Goal: Task Accomplishment & Management: Use online tool/utility

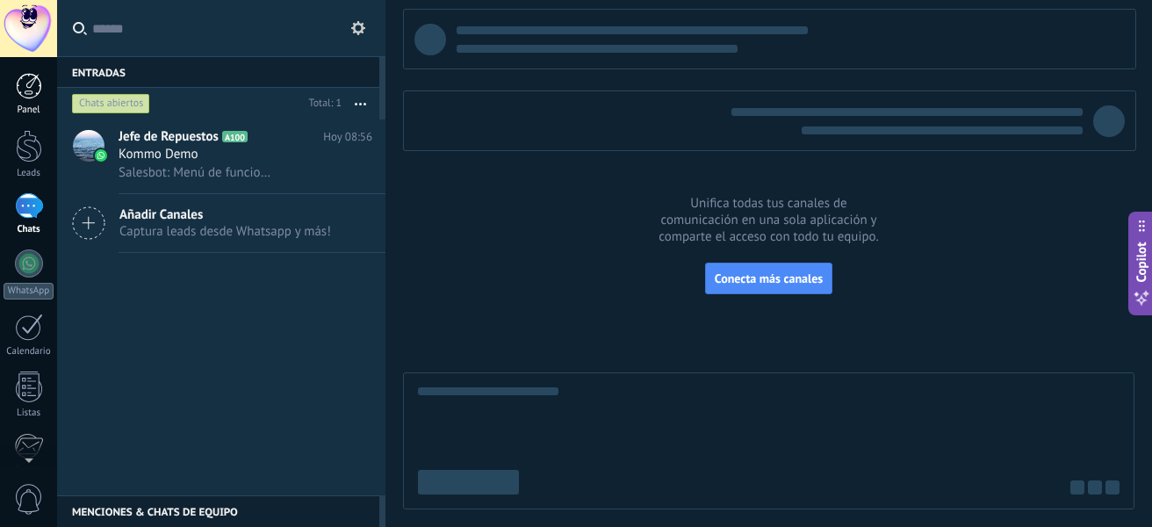
click at [21, 102] on link "Panel" at bounding box center [28, 94] width 57 height 43
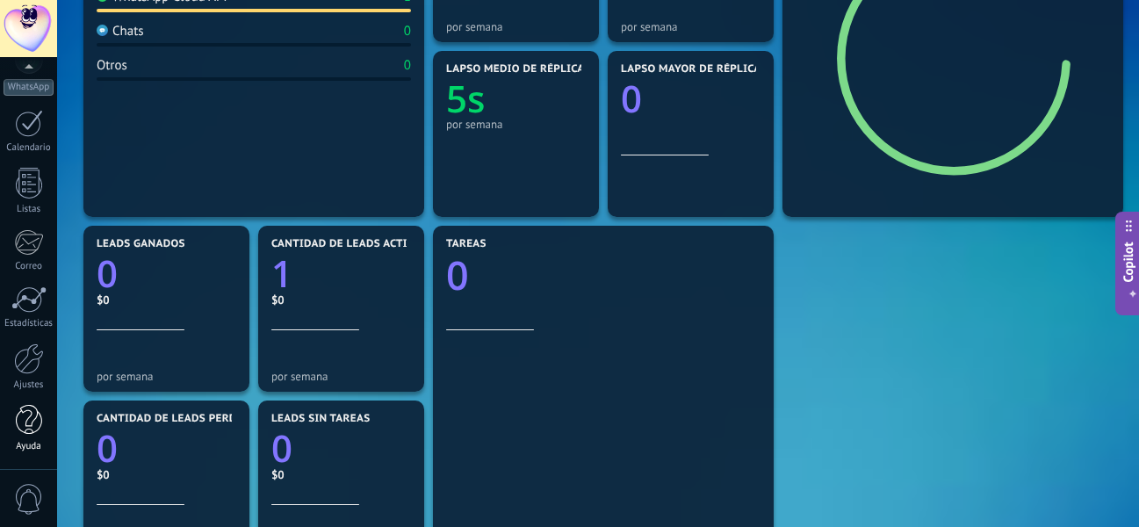
scroll to position [527, 0]
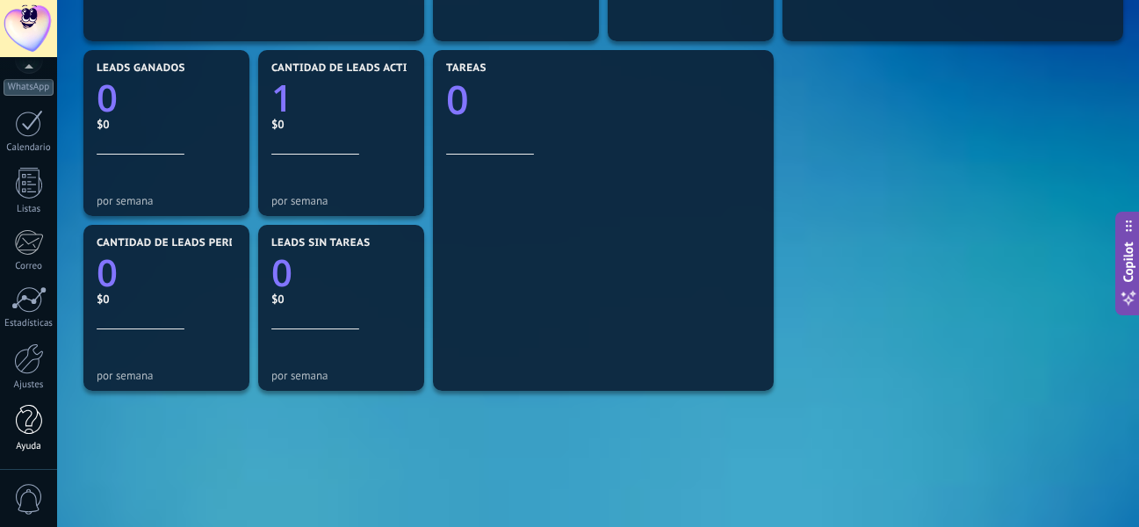
click at [24, 419] on div at bounding box center [29, 420] width 26 height 31
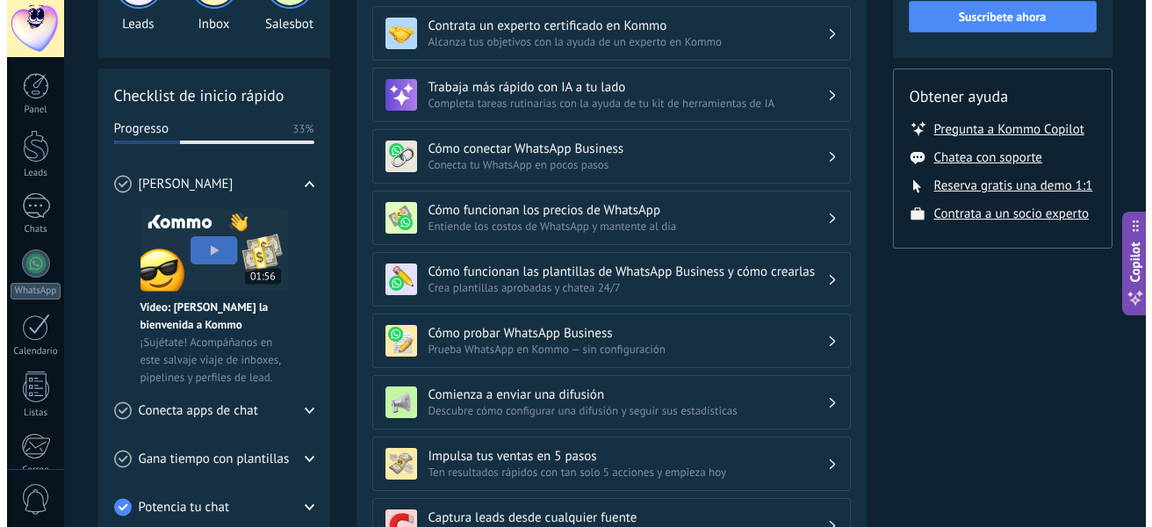
scroll to position [263, 0]
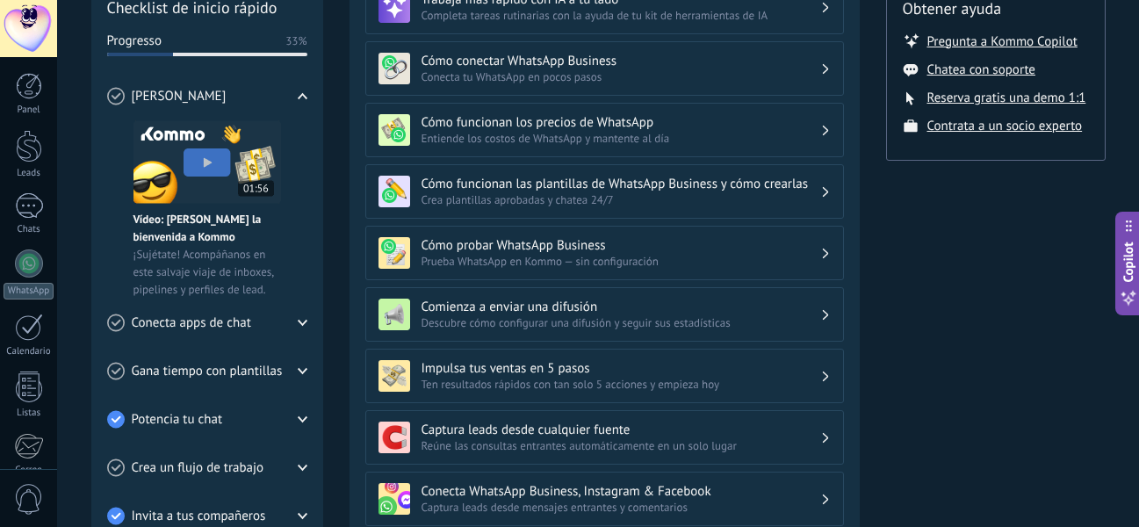
click at [288, 325] on div "Conecta apps de chat" at bounding box center [207, 322] width 200 height 48
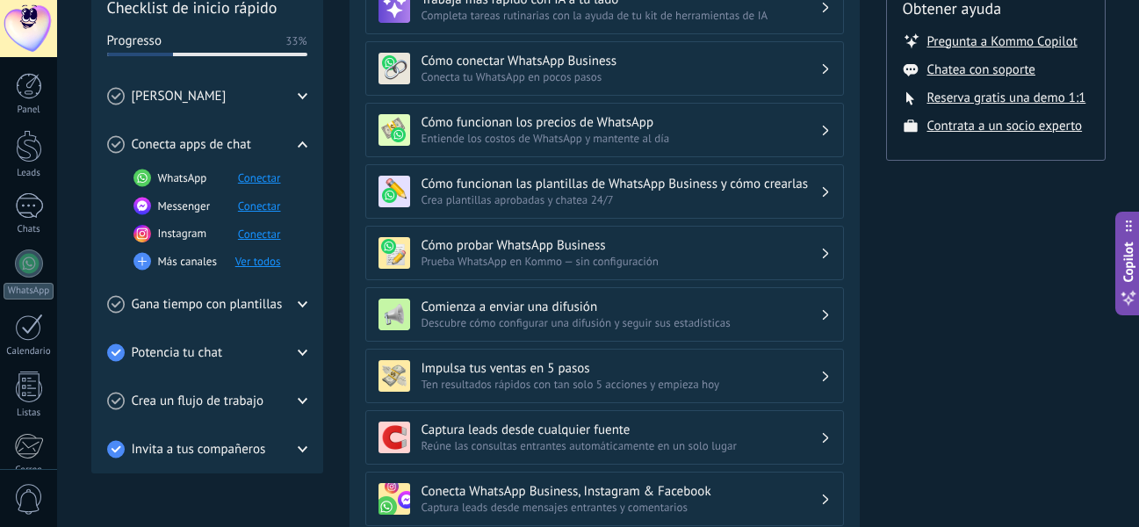
click at [249, 180] on button "Conectar" at bounding box center [259, 177] width 43 height 15
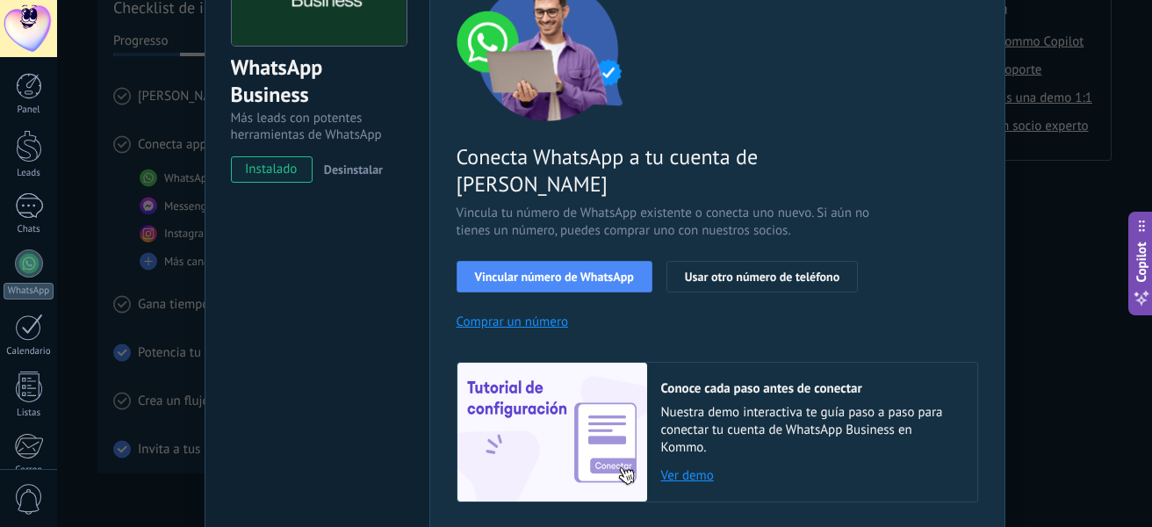
scroll to position [176, 0]
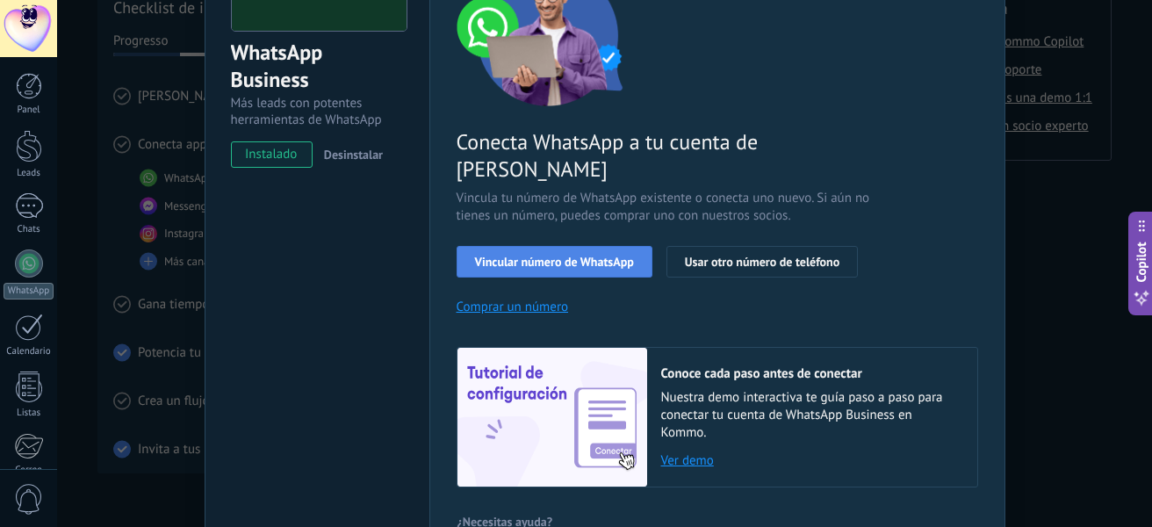
click at [575, 255] on span "Vincular número de WhatsApp" at bounding box center [554, 261] width 159 height 12
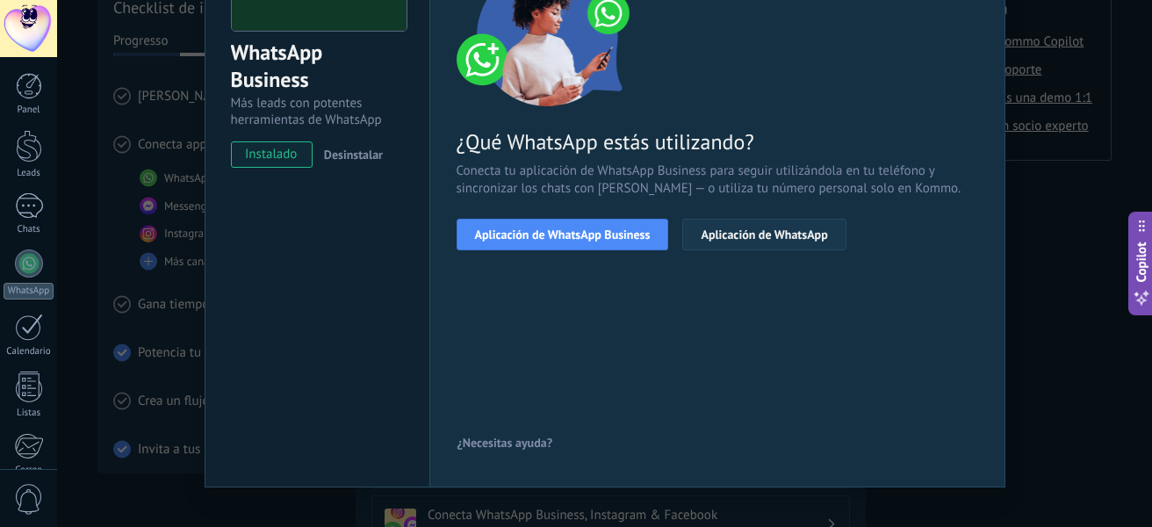
click at [737, 232] on span "Aplicación de WhatsApp" at bounding box center [764, 234] width 126 height 12
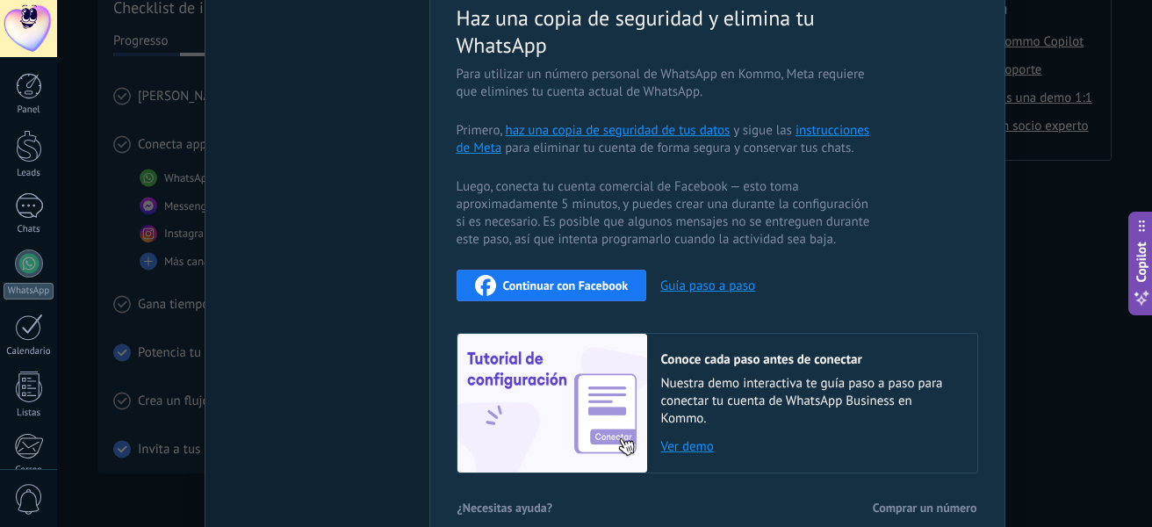
scroll to position [442, 0]
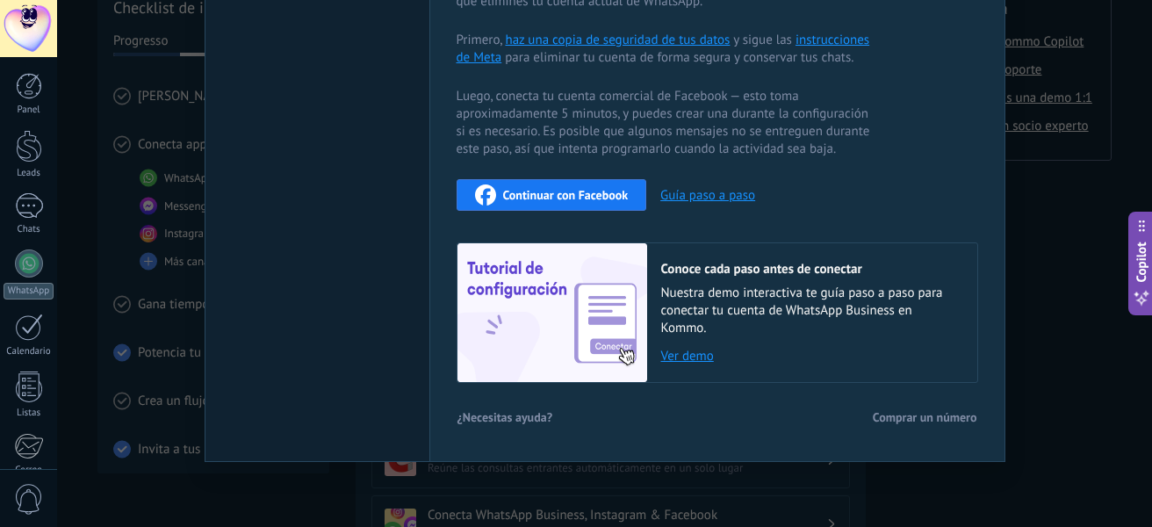
click at [543, 422] on span "¿Necesitas ayuda?" at bounding box center [505, 417] width 96 height 12
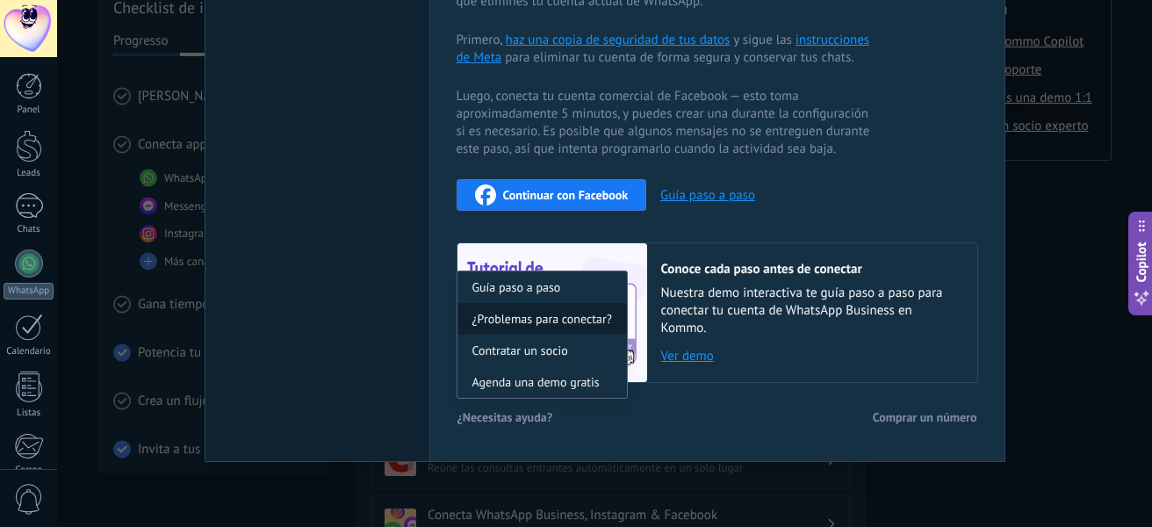
click at [562, 314] on span "¿Problemas para conectar?" at bounding box center [542, 319] width 140 height 12
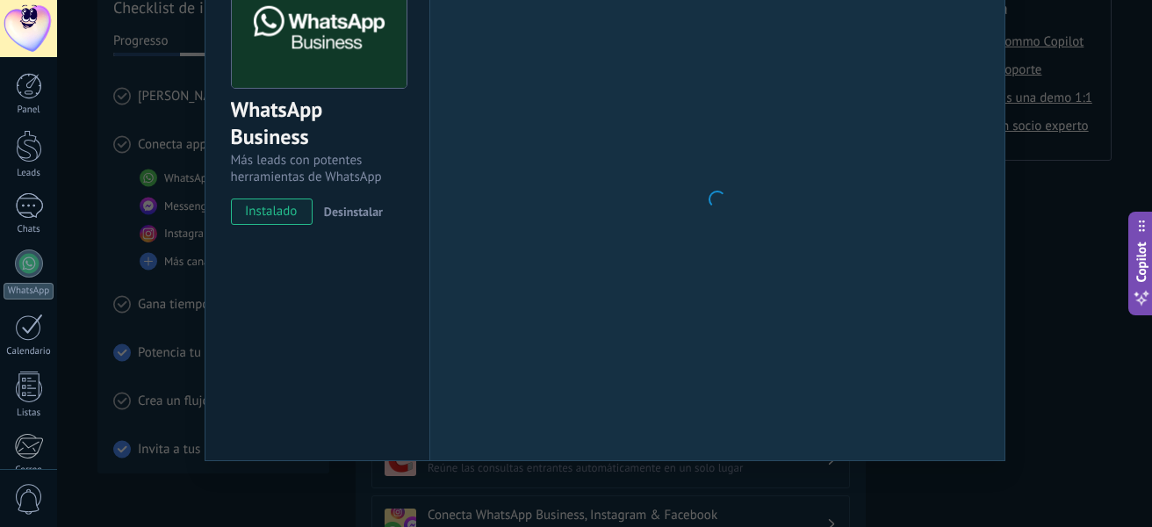
scroll to position [119, 0]
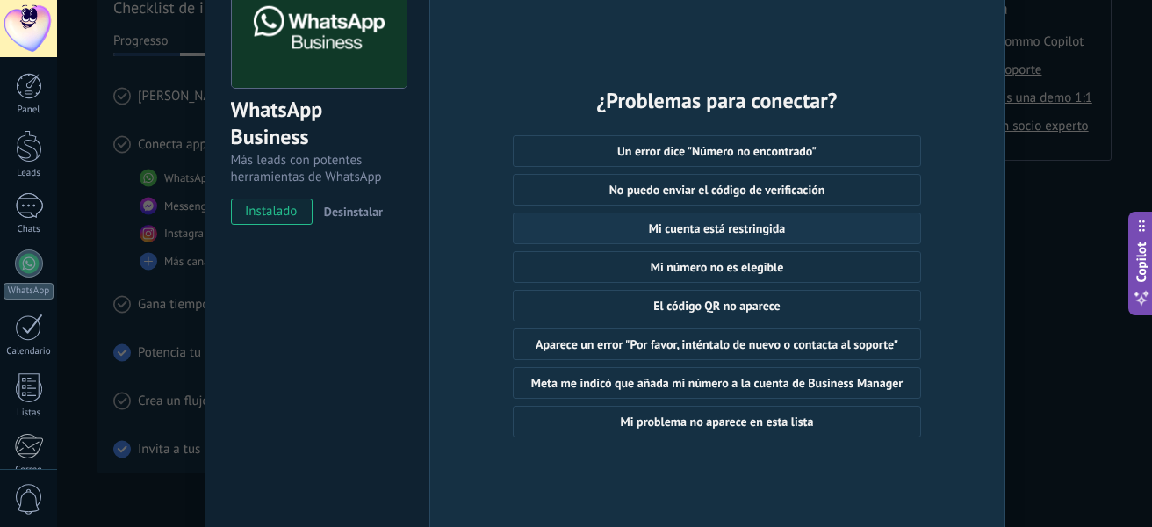
click at [788, 234] on span "Mi cuenta está restringida" at bounding box center [716, 228] width 371 height 12
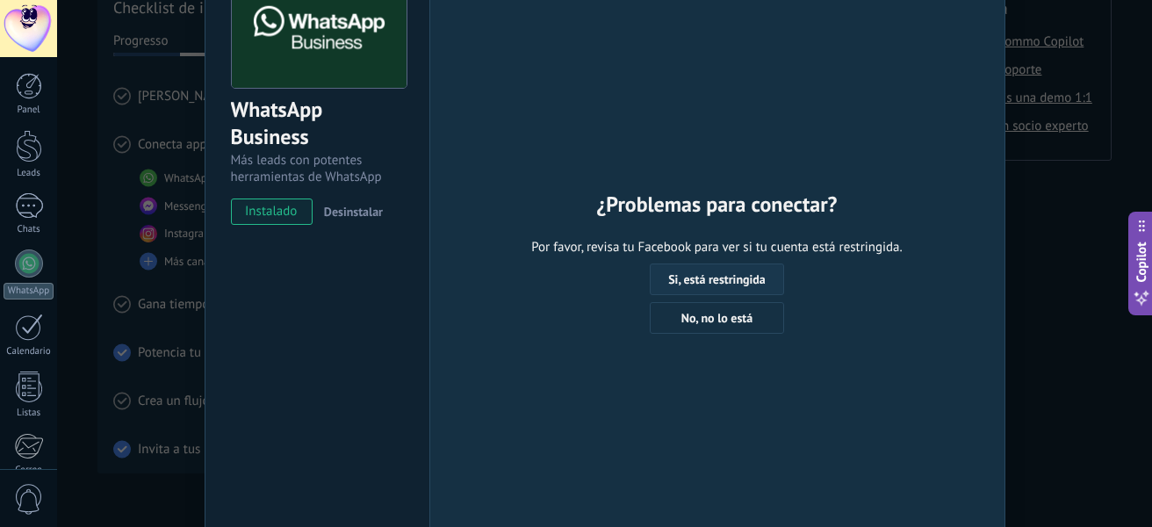
click at [713, 291] on button "Si, está restringida" at bounding box center [717, 279] width 134 height 32
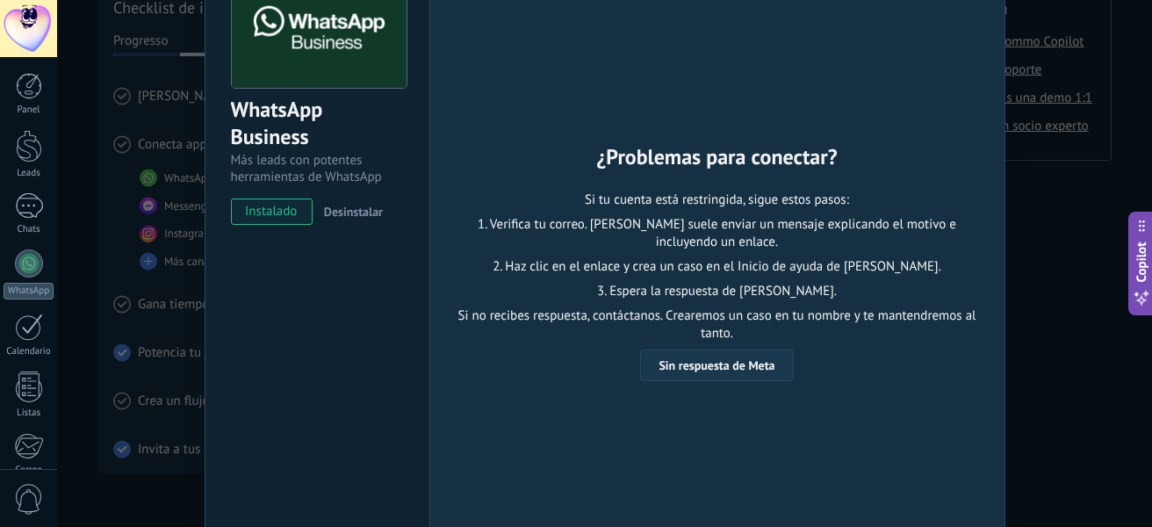
click at [668, 370] on span "Sin respuesta de Meta" at bounding box center [716, 365] width 116 height 12
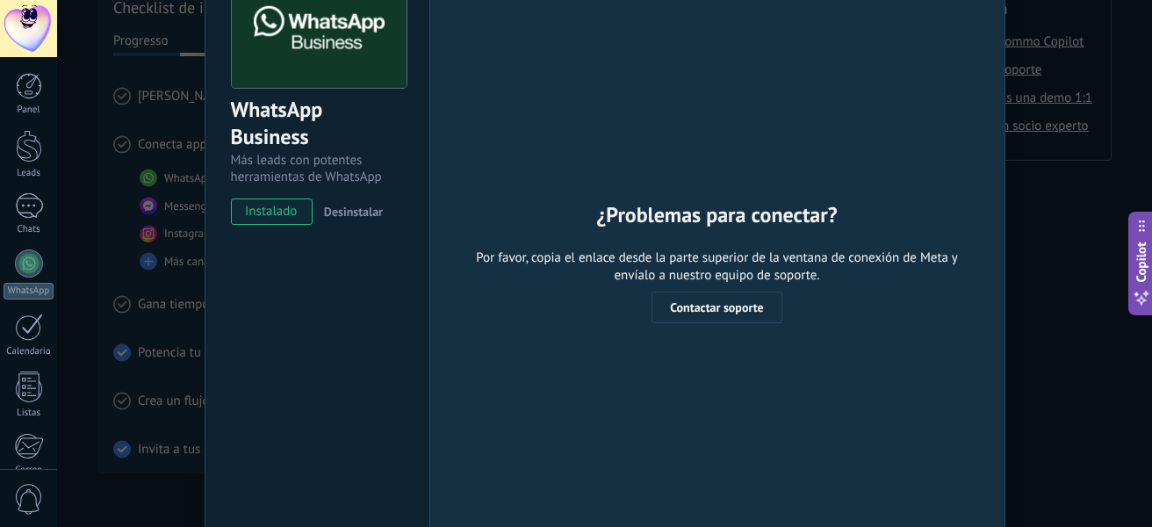
scroll to position [0, 0]
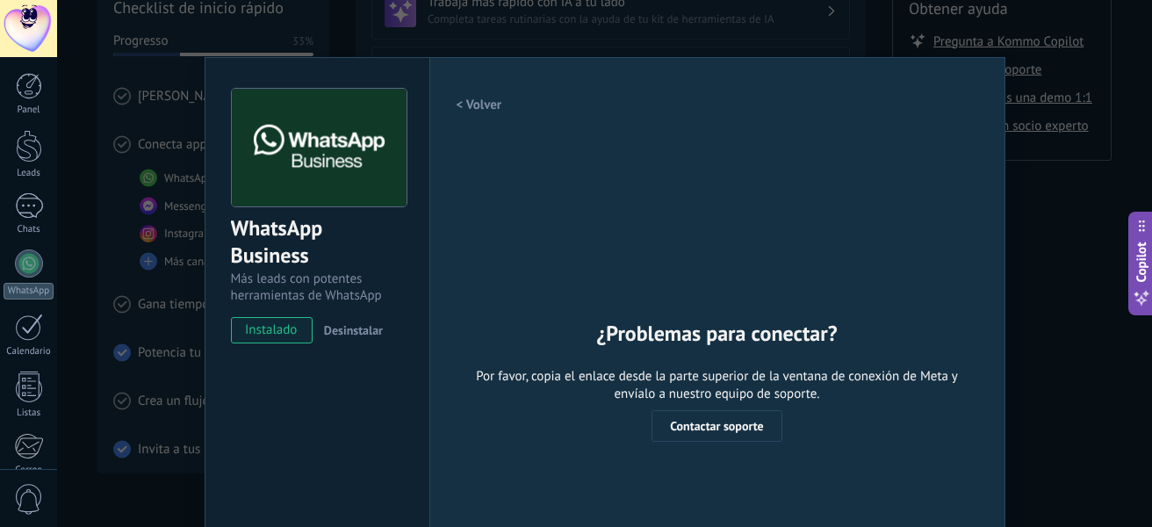
click at [482, 115] on button "< Volver" at bounding box center [479, 105] width 46 height 32
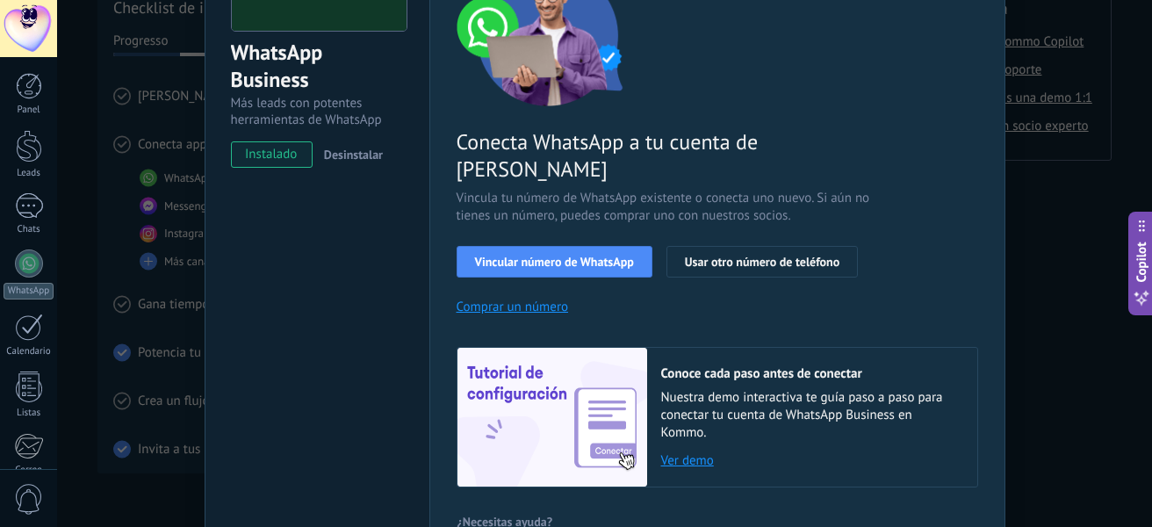
scroll to position [253, 0]
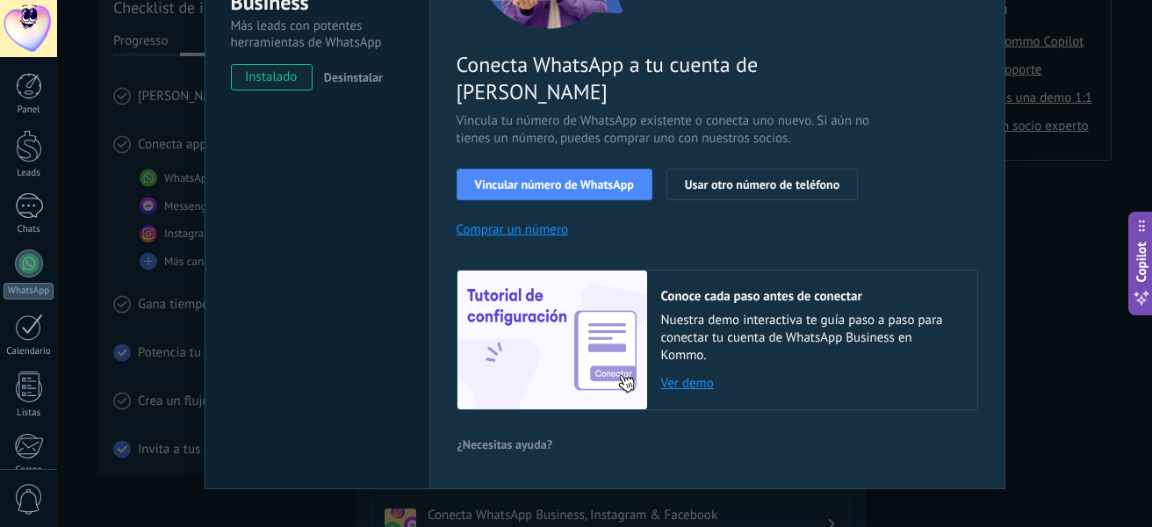
click at [501, 438] on span "¿Necesitas ayuda?" at bounding box center [505, 444] width 96 height 12
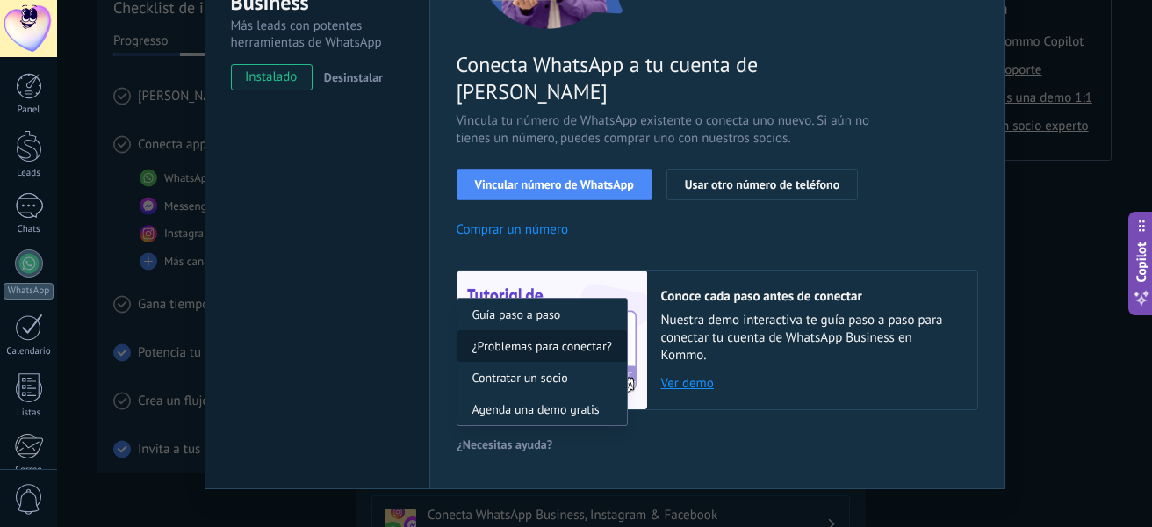
click at [550, 340] on span "¿Problemas para conectar?" at bounding box center [542, 346] width 140 height 12
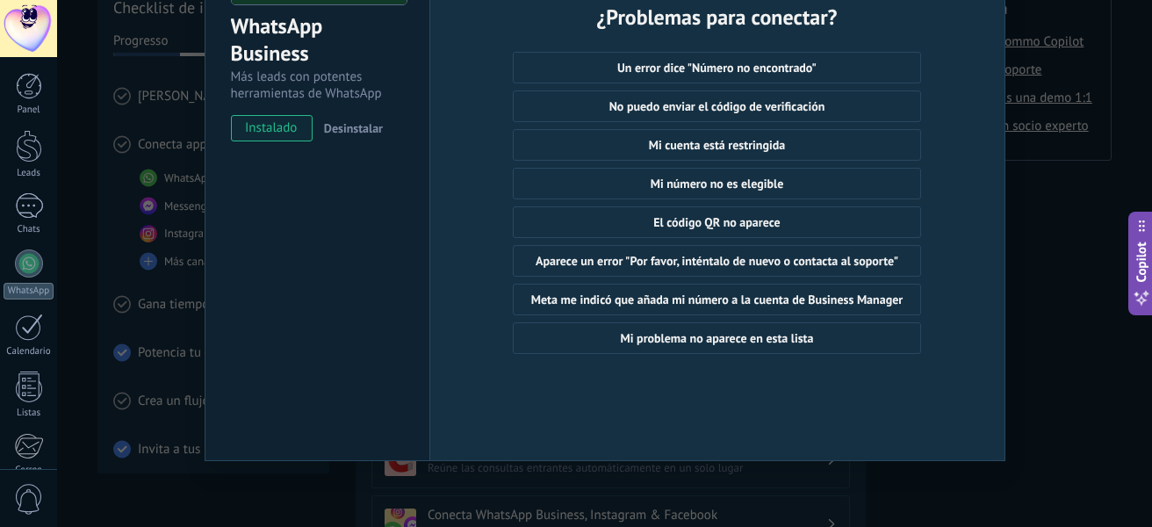
scroll to position [202, 0]
click at [656, 185] on span "Mi número no es elegible" at bounding box center [717, 183] width 133 height 12
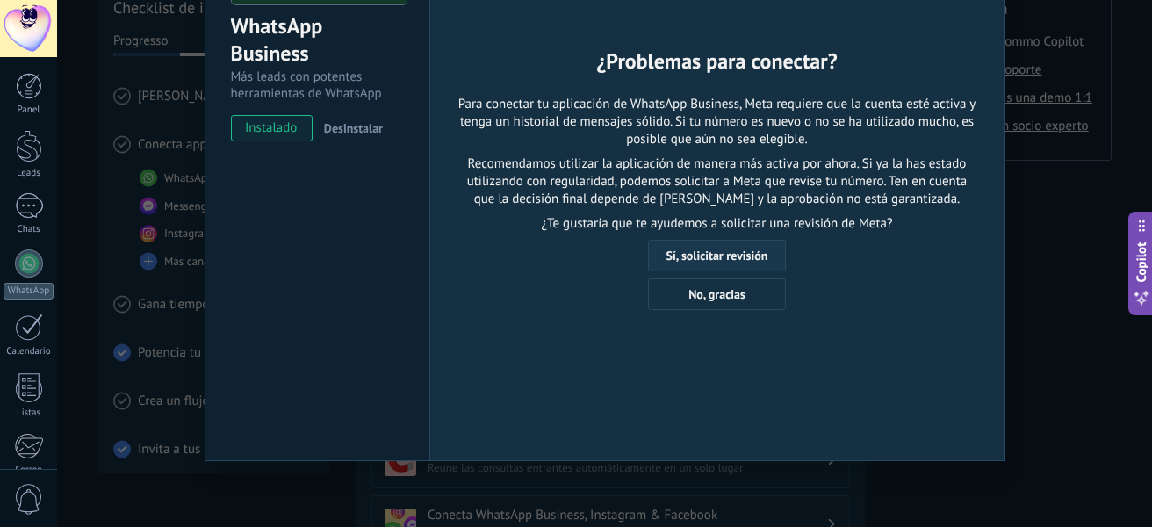
click at [715, 246] on button "Sí, solicitar revisión" at bounding box center [717, 256] width 139 height 32
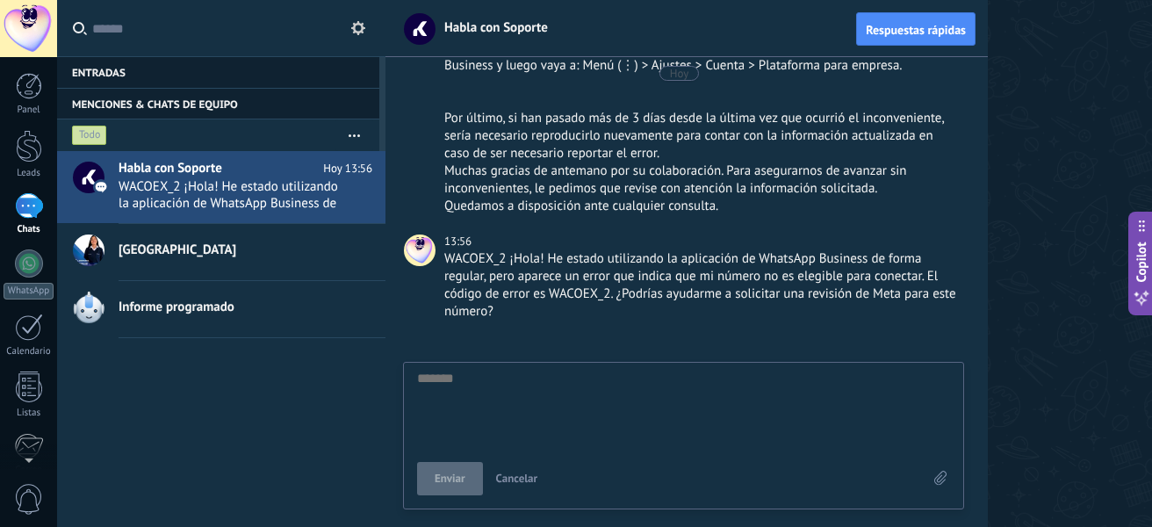
scroll to position [704, 0]
click at [31, 282] on link "WhatsApp" at bounding box center [28, 274] width 57 height 50
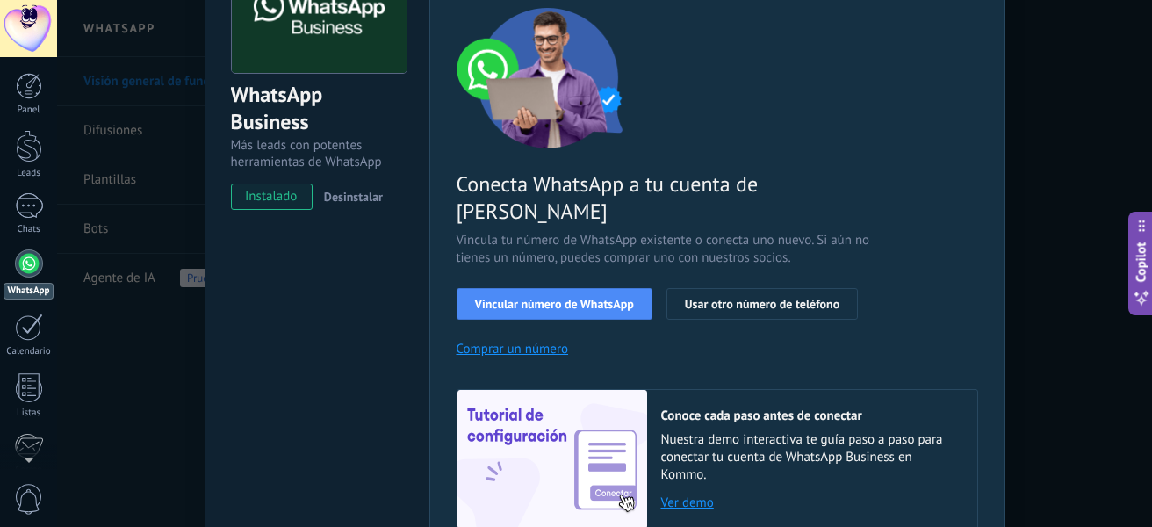
scroll to position [176, 0]
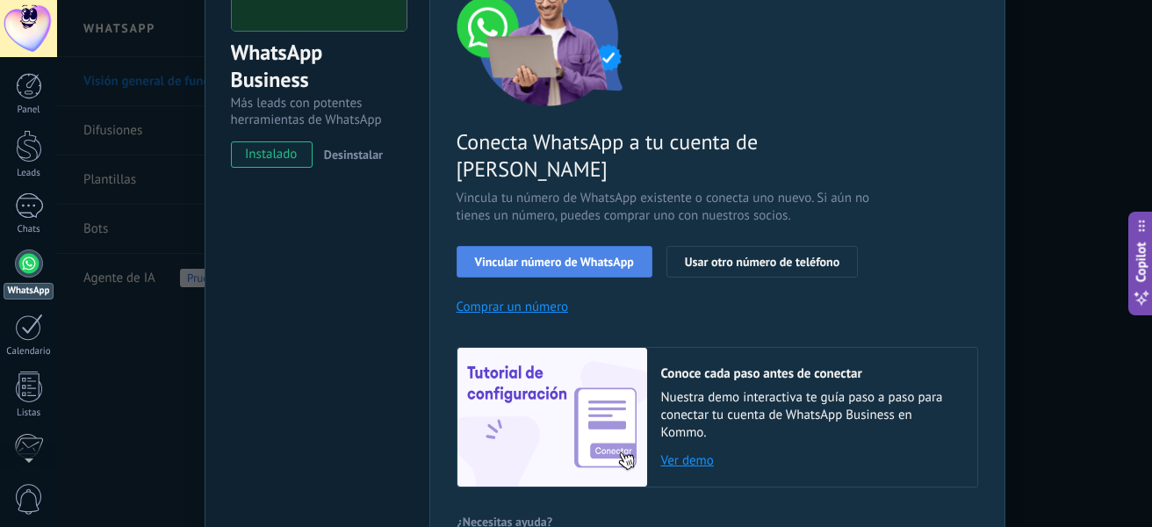
click at [533, 255] on span "Vincular número de WhatsApp" at bounding box center [554, 261] width 159 height 12
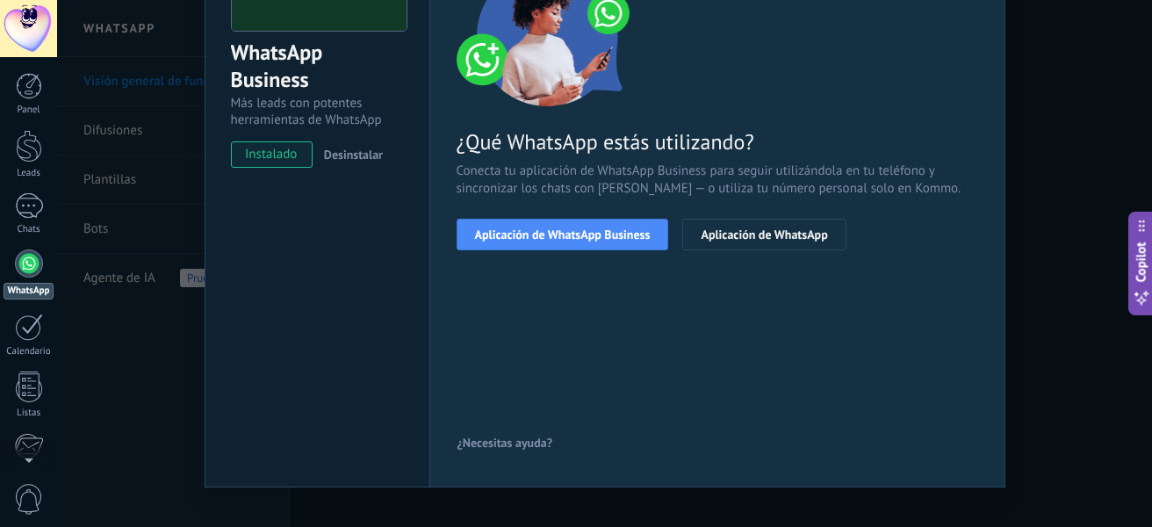
click at [533, 238] on span "Aplicación de WhatsApp Business" at bounding box center [563, 234] width 176 height 12
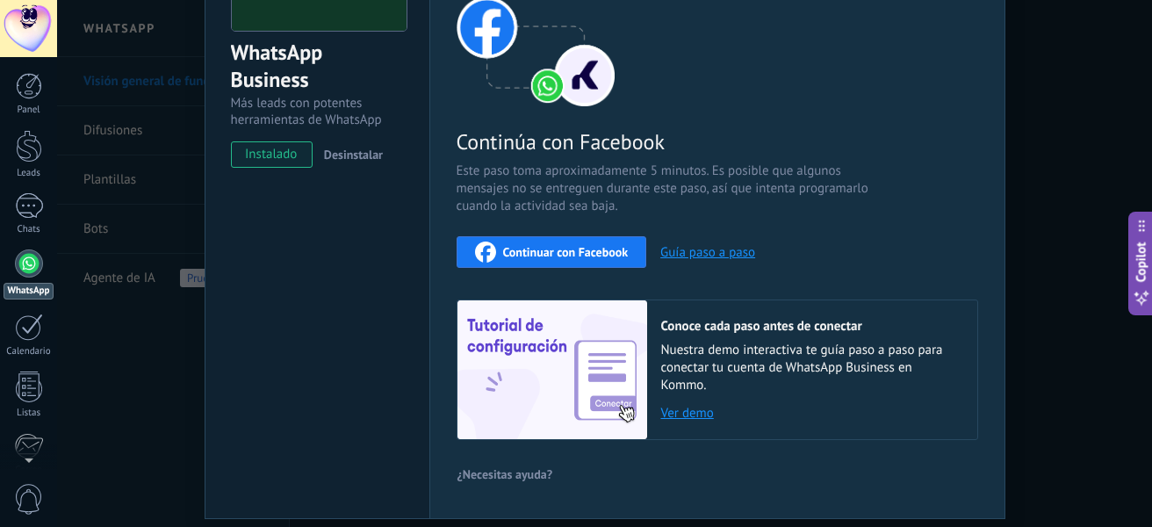
click at [536, 248] on span "Continuar con Facebook" at bounding box center [566, 252] width 126 height 12
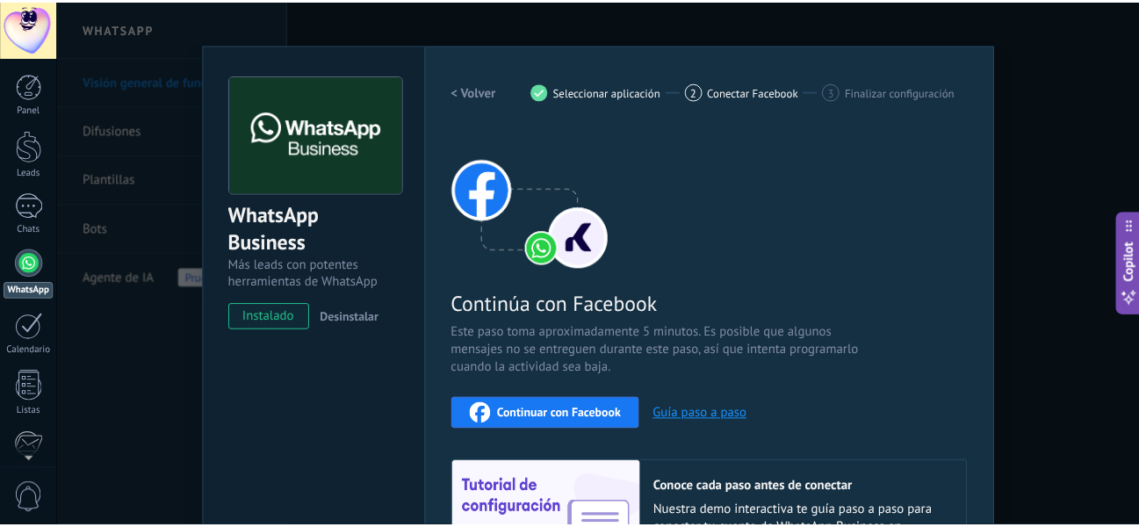
scroll to position [0, 0]
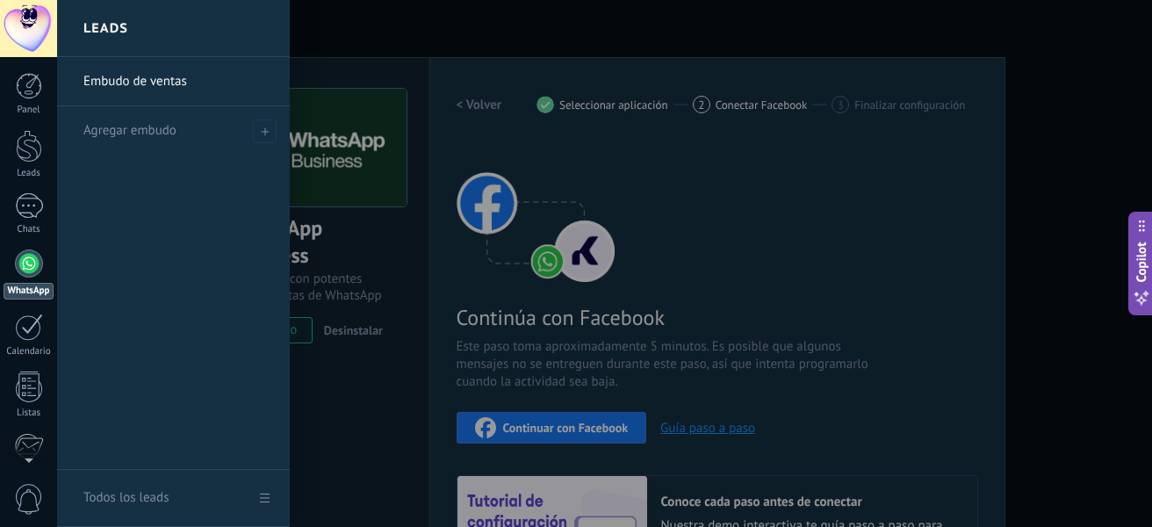
click at [99, 87] on link "Embudo de ventas" at bounding box center [177, 81] width 189 height 49
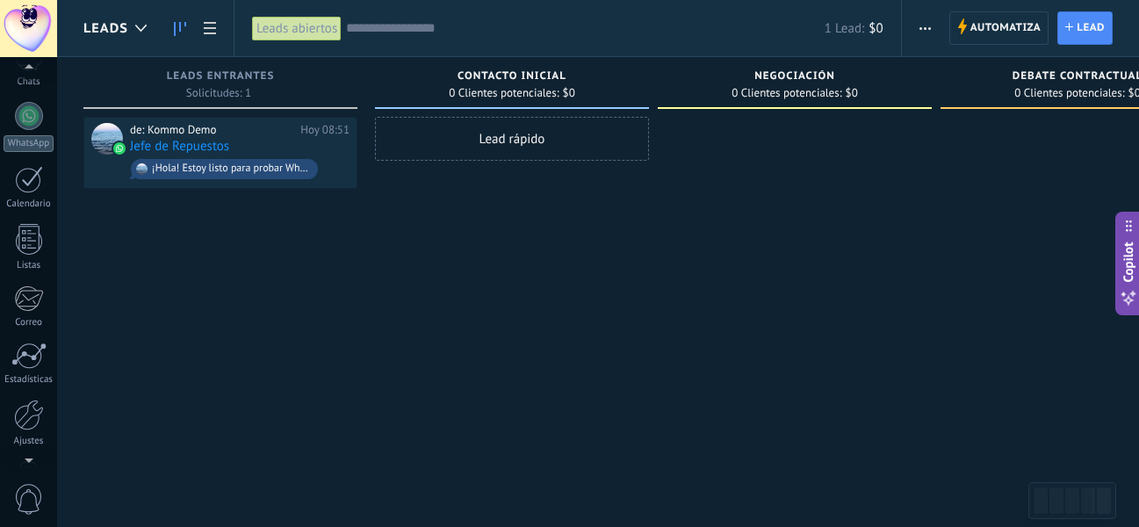
scroll to position [204, 0]
click at [23, 305] on div at bounding box center [28, 299] width 35 height 26
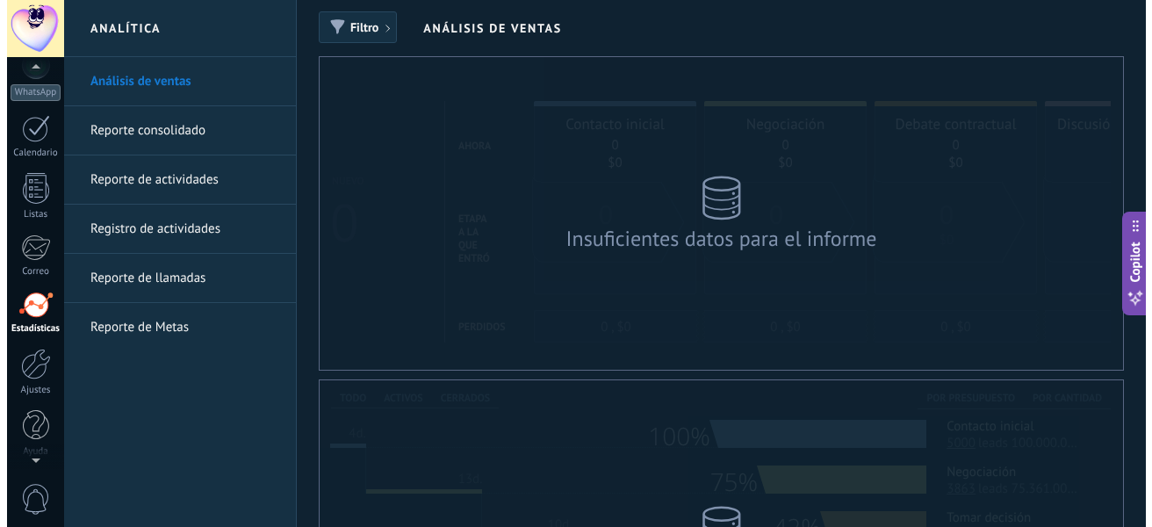
scroll to position [204, 0]
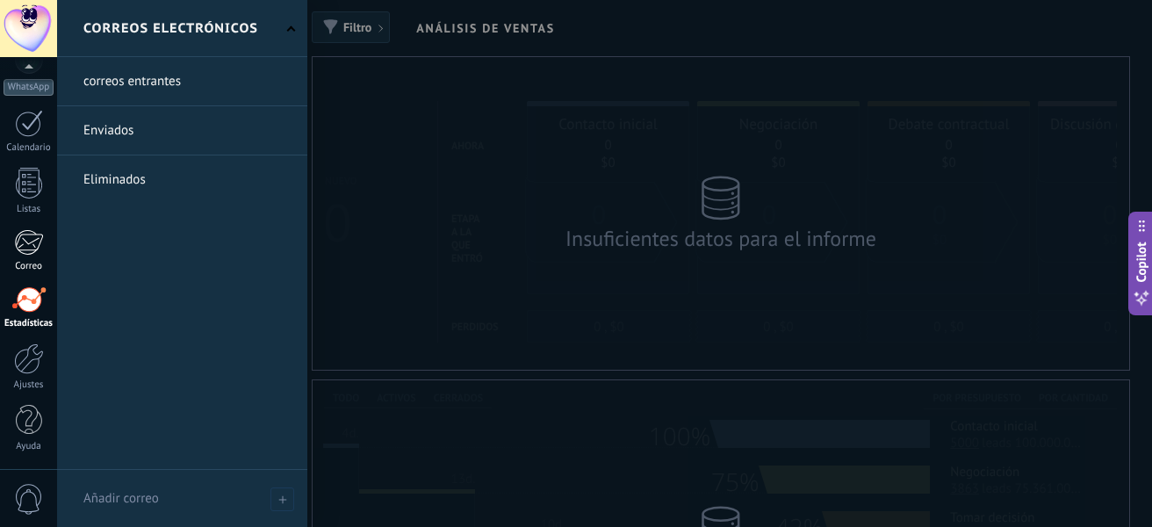
click at [19, 246] on div at bounding box center [28, 242] width 29 height 26
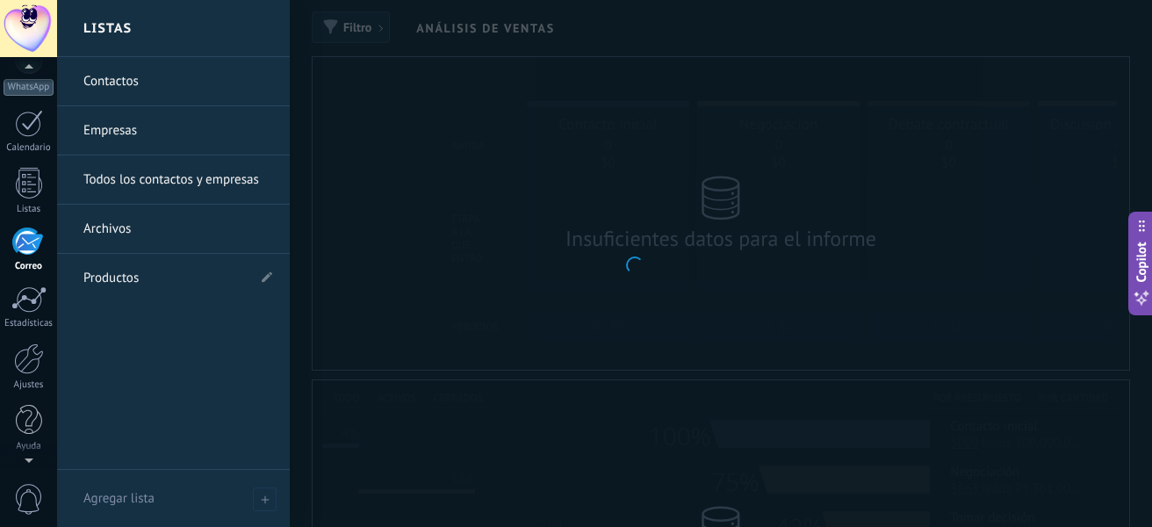
scroll to position [170, 0]
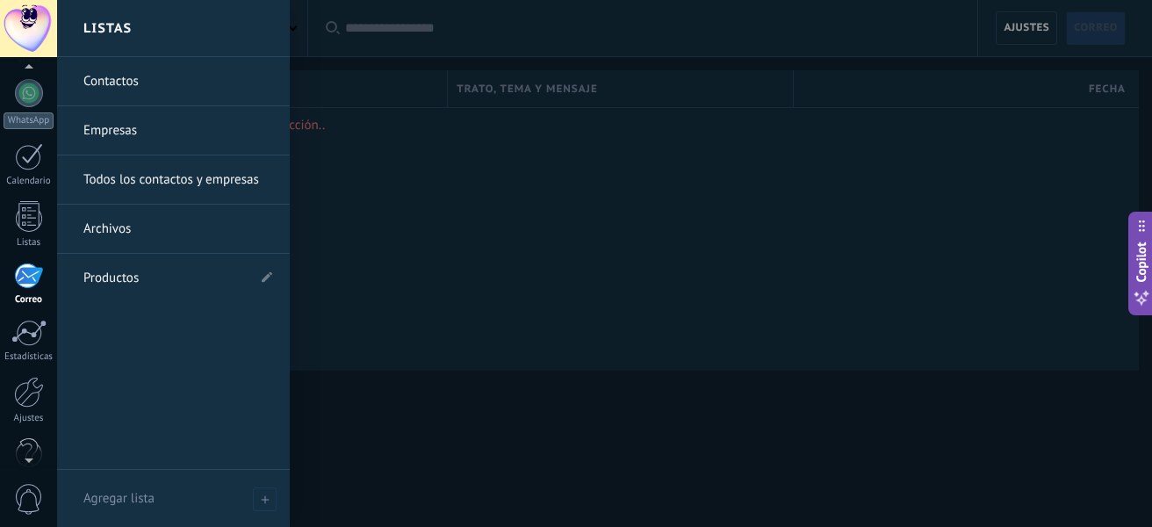
click at [140, 85] on link "Contactos" at bounding box center [177, 81] width 189 height 49
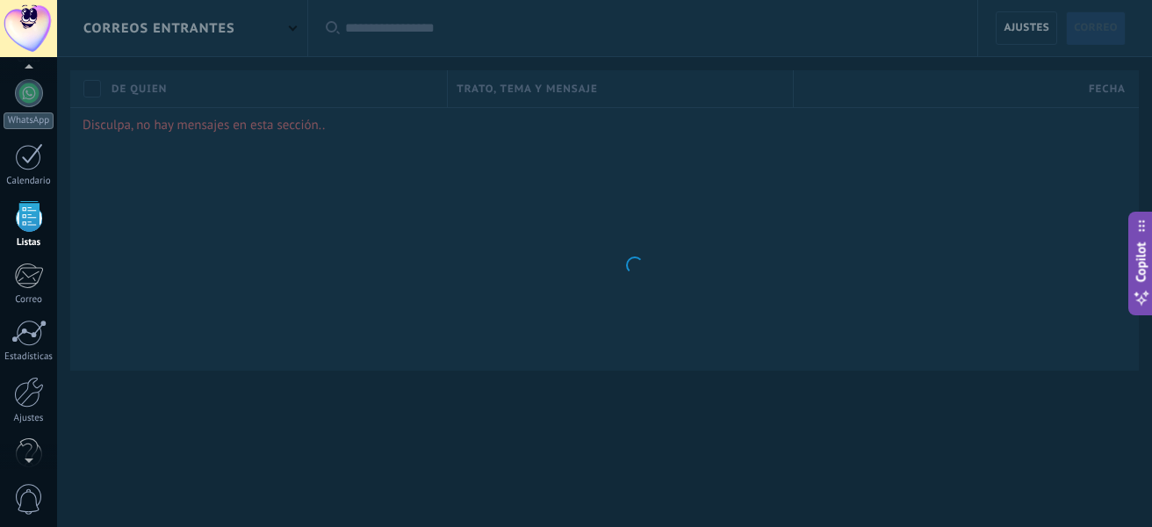
scroll to position [109, 0]
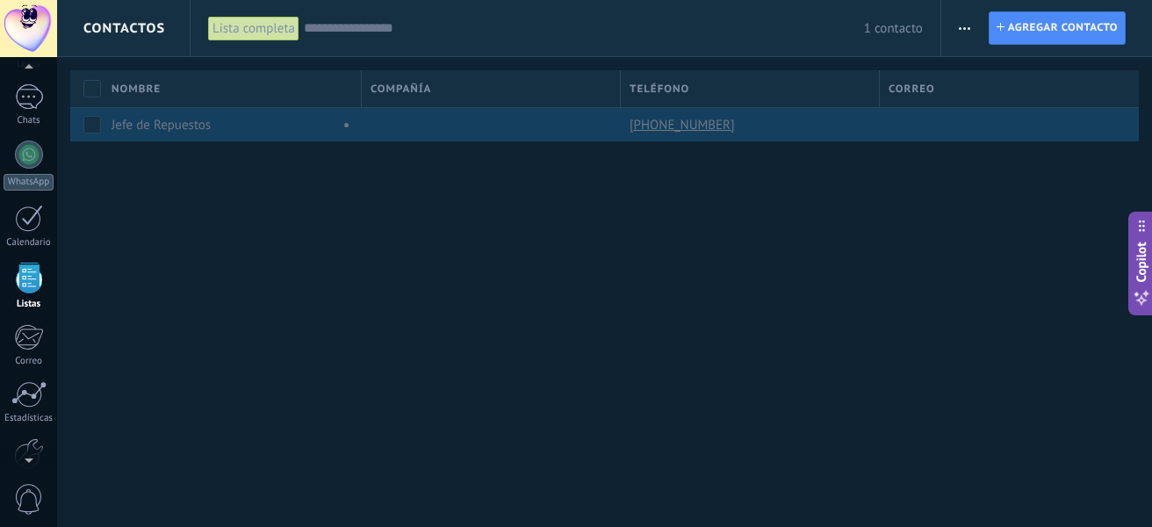
click at [687, 130] on link "+54 9 3462 32-0466" at bounding box center [683, 125] width 109 height 16
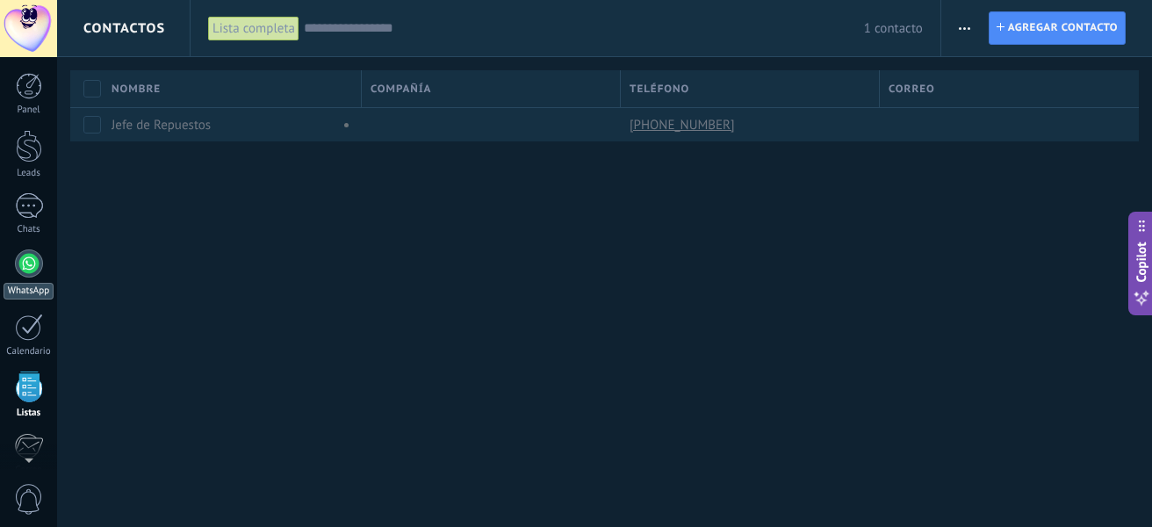
click at [21, 268] on div at bounding box center [29, 263] width 28 height 28
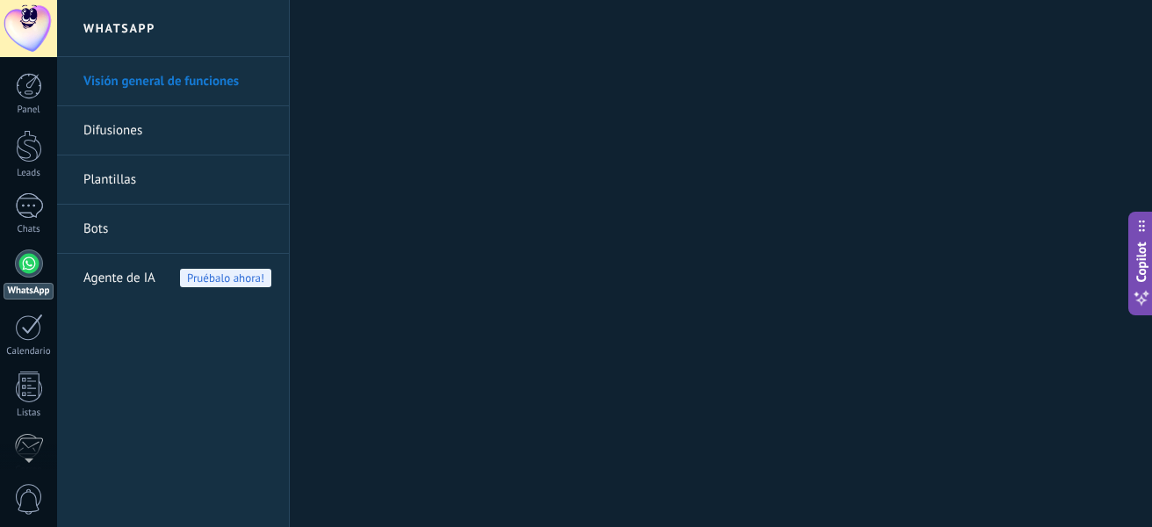
click at [102, 274] on span "Agente de IA" at bounding box center [119, 278] width 72 height 49
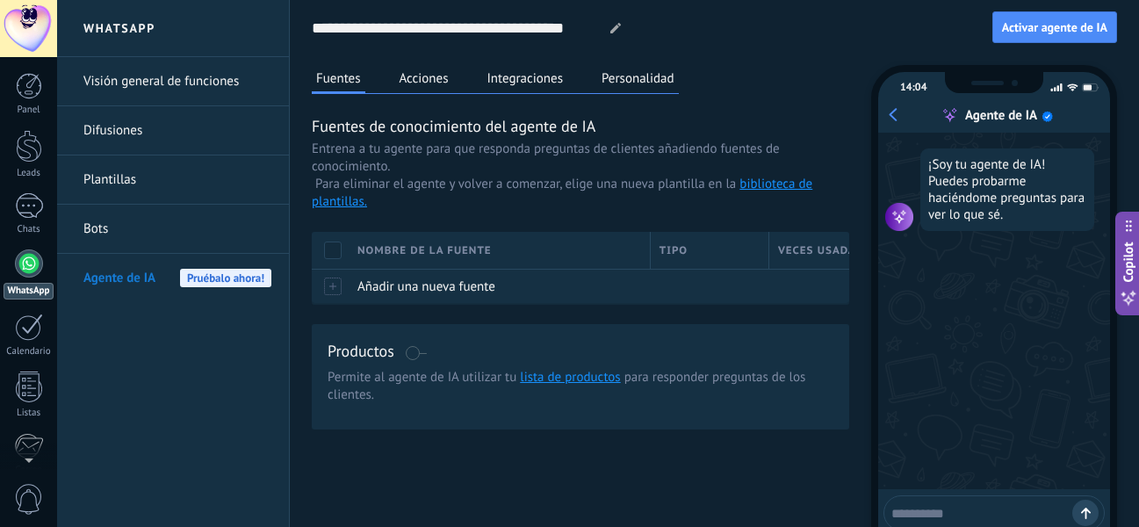
click at [408, 361] on div "Productos" at bounding box center [580, 352] width 506 height 25
click at [411, 352] on span at bounding box center [416, 353] width 22 height 14
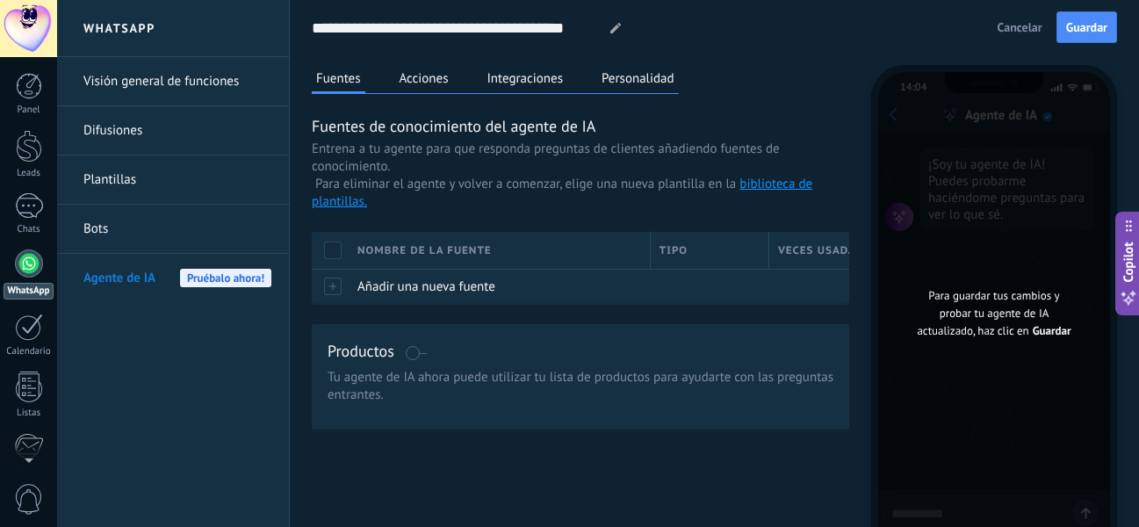
click at [411, 352] on span at bounding box center [416, 353] width 22 height 14
